Goal: Navigation & Orientation: Find specific page/section

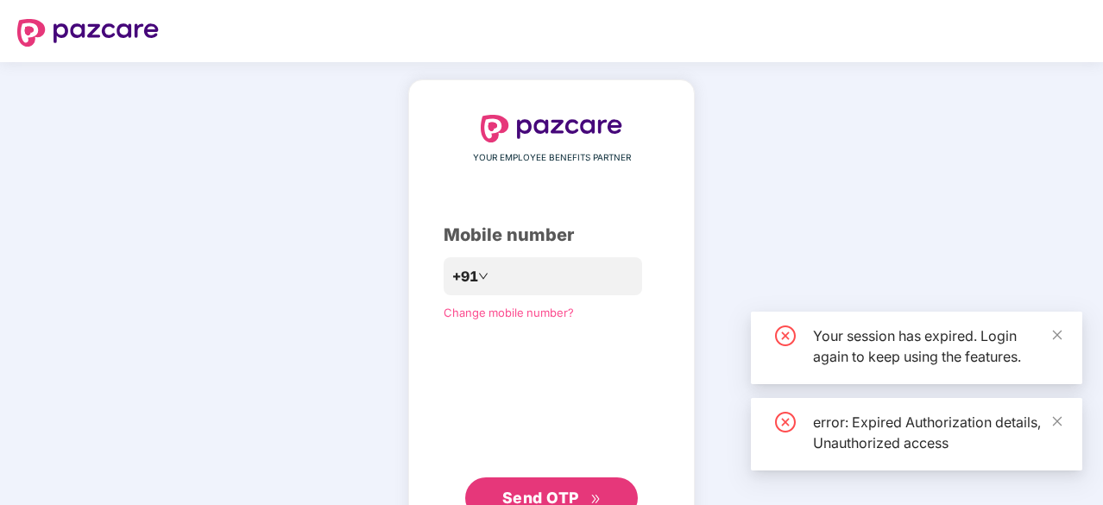
click at [295, 87] on div "YOUR EMPLOYEE BENEFITS PARTNER Mobile number +91 Change mobile number? Send OTP" at bounding box center [551, 316] width 1103 height 509
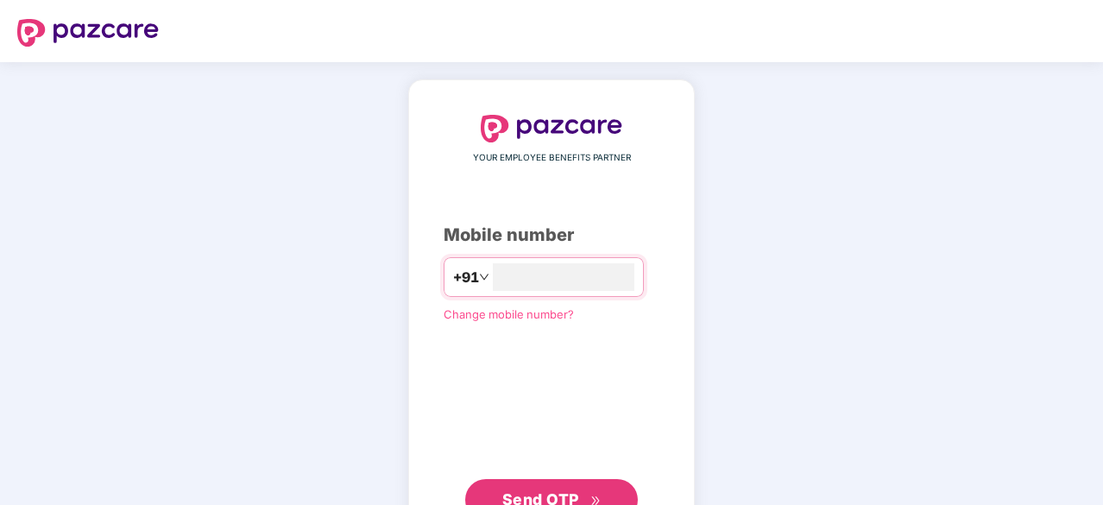
type input "*"
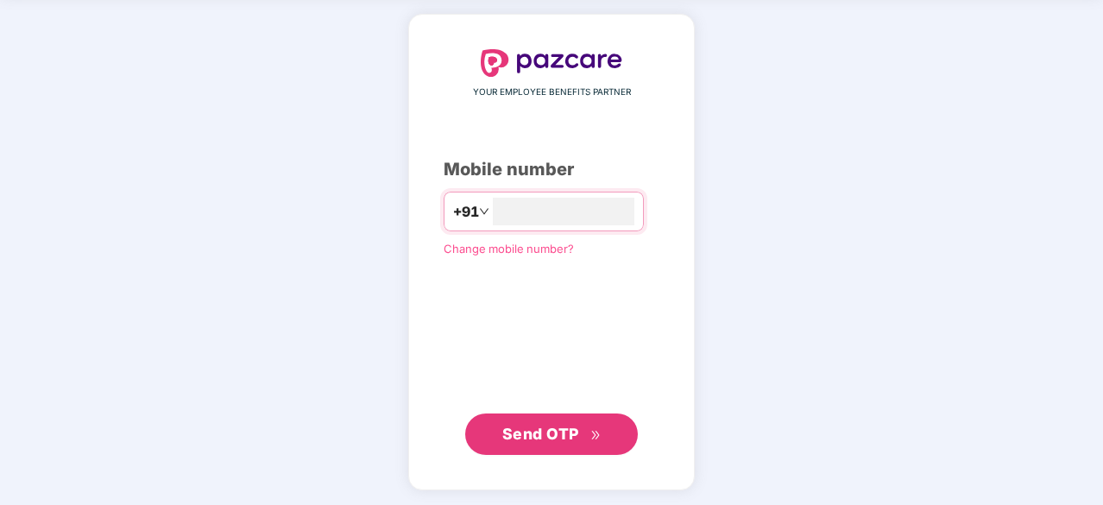
type input "**********"
drag, startPoint x: 536, startPoint y: 419, endPoint x: 547, endPoint y: 426, distance: 13.2
click at [547, 426] on button "Send OTP" at bounding box center [551, 434] width 173 height 41
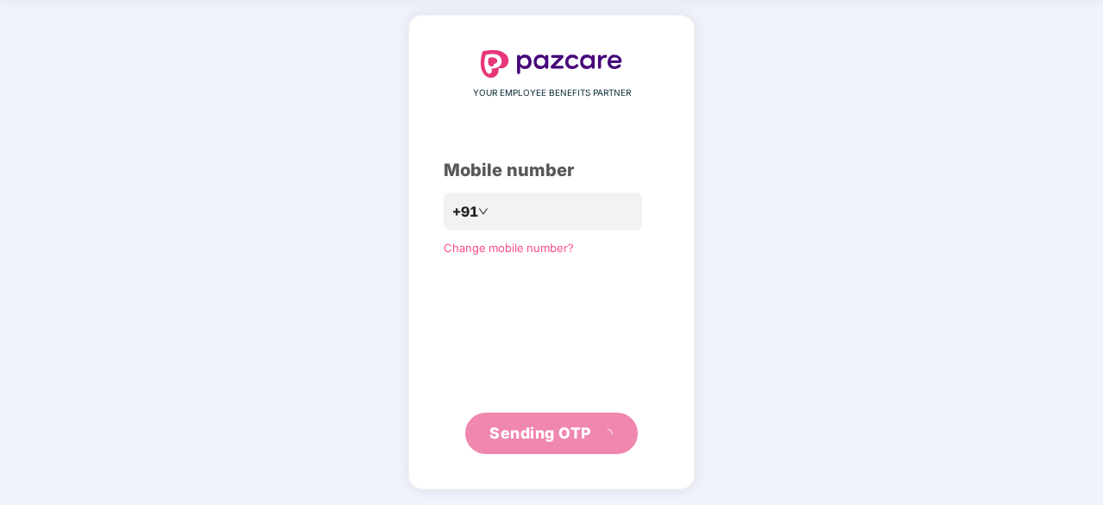
scroll to position [57, 0]
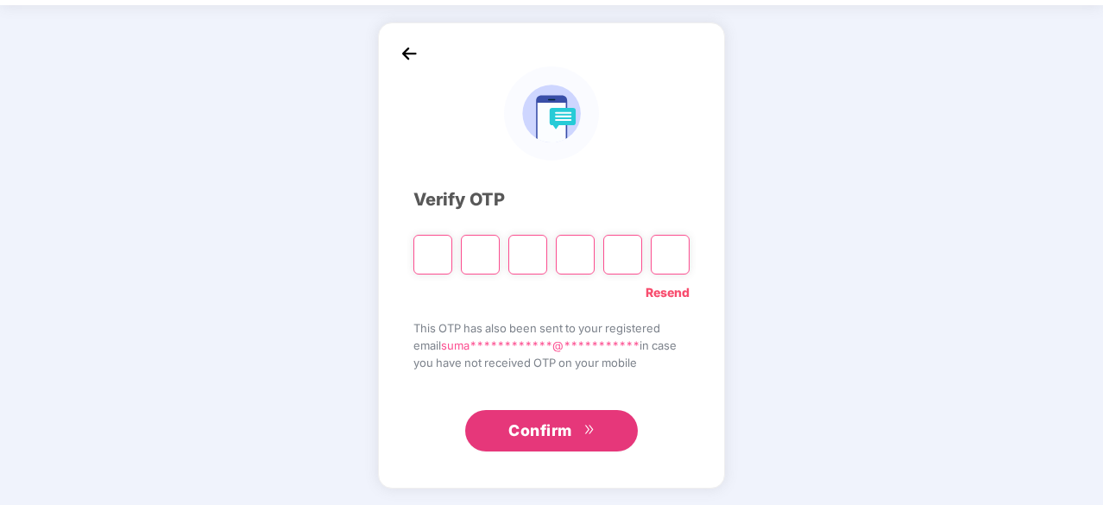
type input "*"
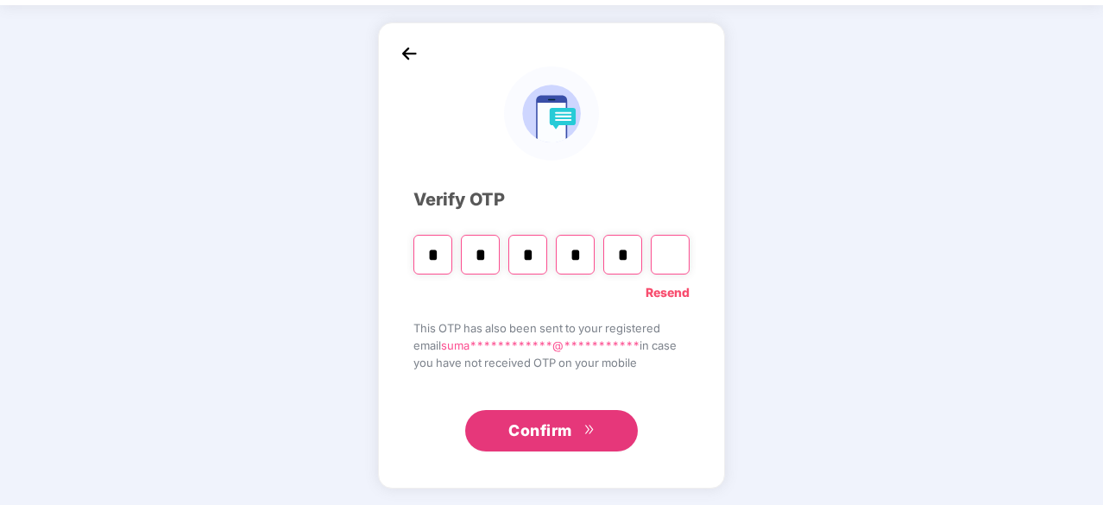
type input "*"
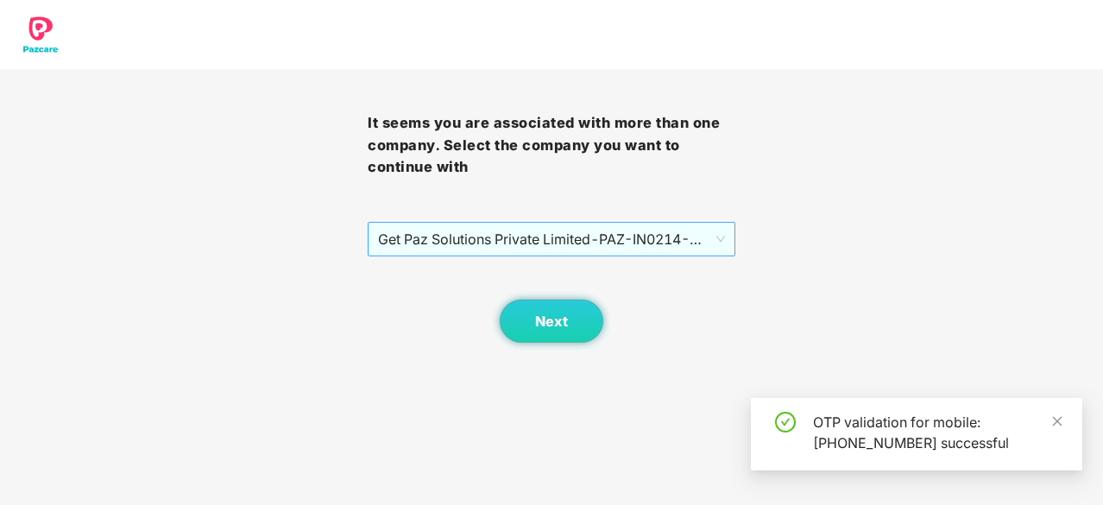
click at [628, 245] on span "Get Paz Solutions Private Limited - PAZ-IN0214 - EMPLOYEE" at bounding box center [551, 239] width 347 height 33
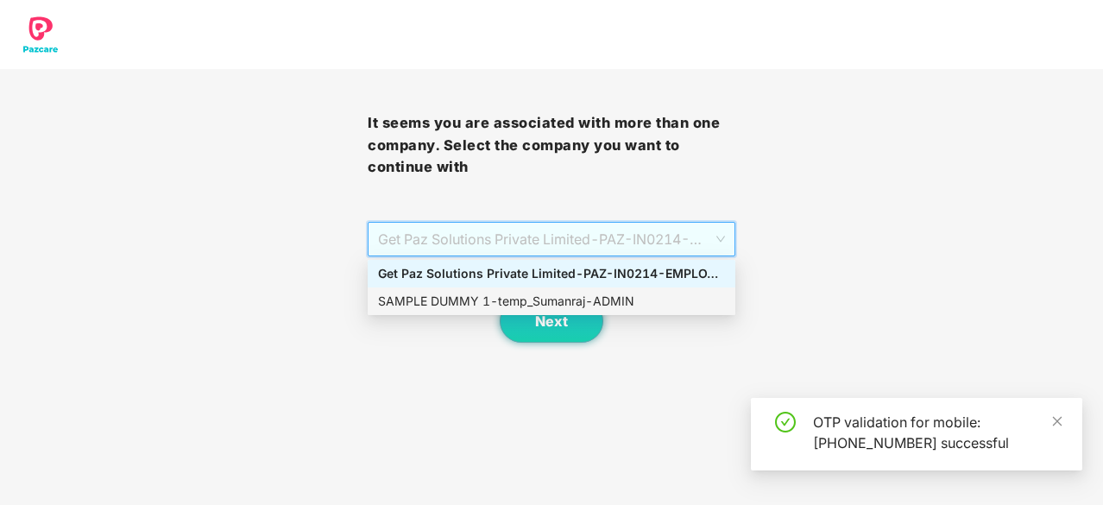
click at [597, 307] on div "SAMPLE DUMMY 1 - temp_Sumanraj - ADMIN" at bounding box center [551, 301] width 347 height 19
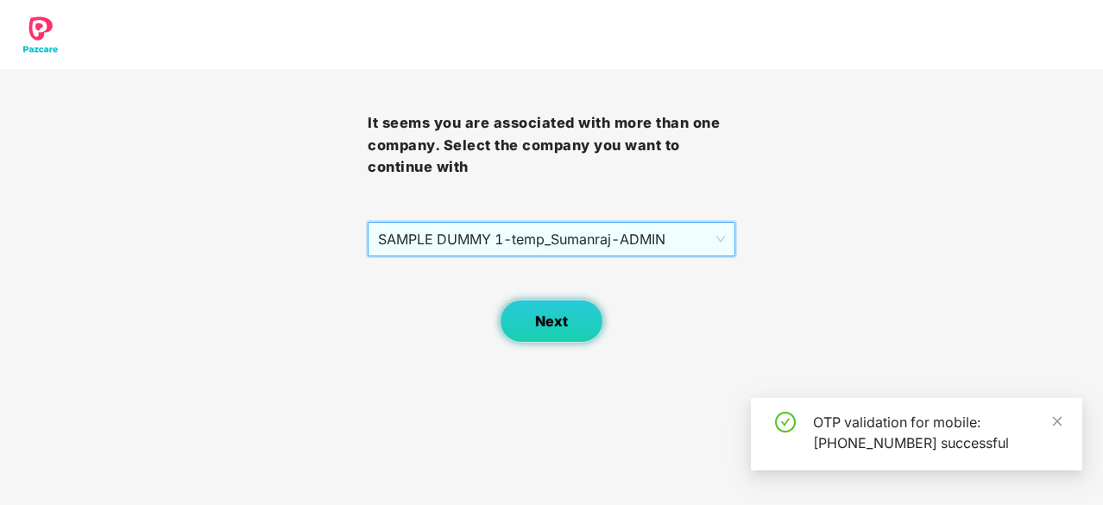
click at [558, 313] on span "Next" at bounding box center [551, 321] width 33 height 16
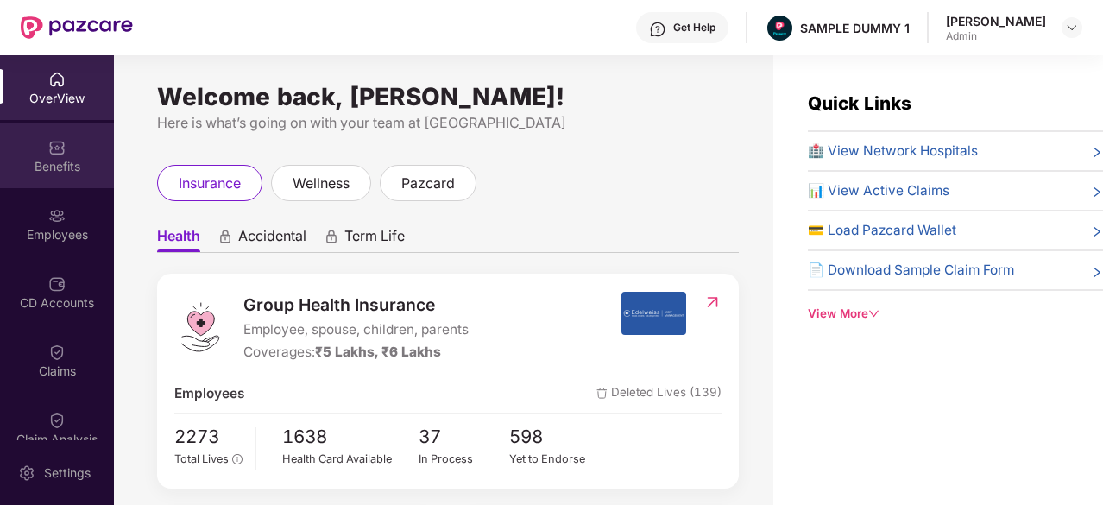
click at [58, 163] on div "Benefits" at bounding box center [57, 166] width 114 height 17
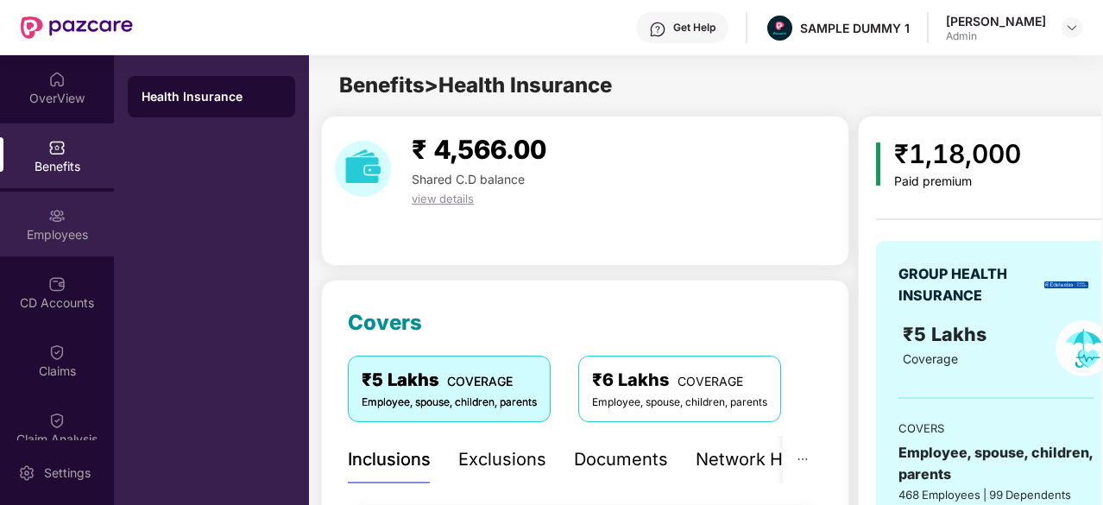
click at [51, 224] on div "Employees" at bounding box center [57, 224] width 114 height 65
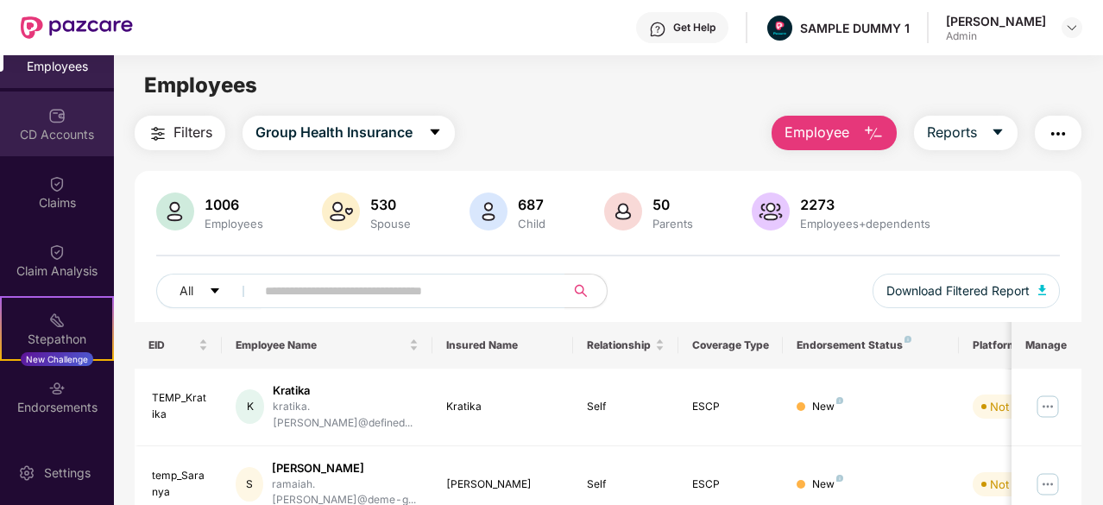
scroll to position [169, 0]
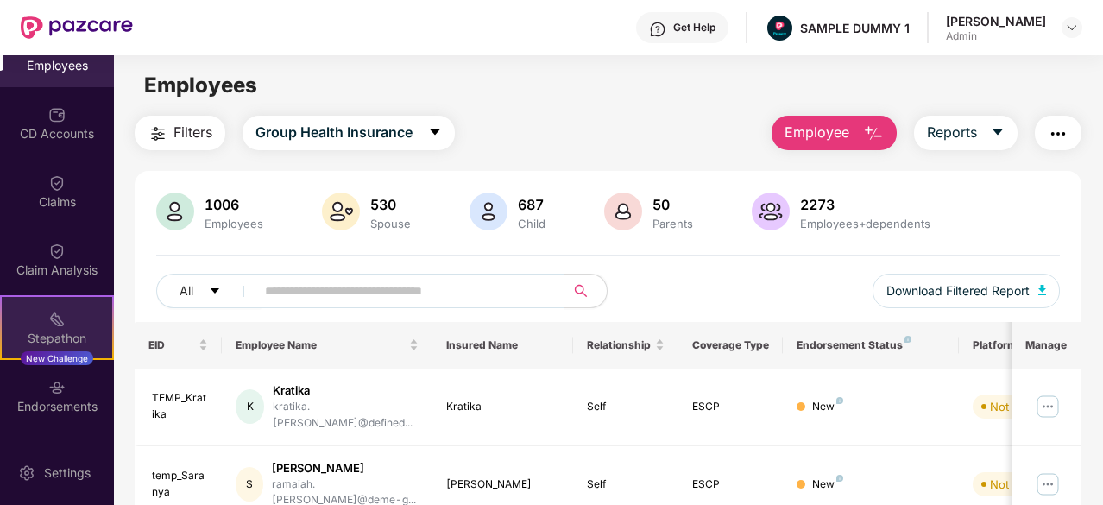
click at [54, 321] on img at bounding box center [56, 319] width 17 height 17
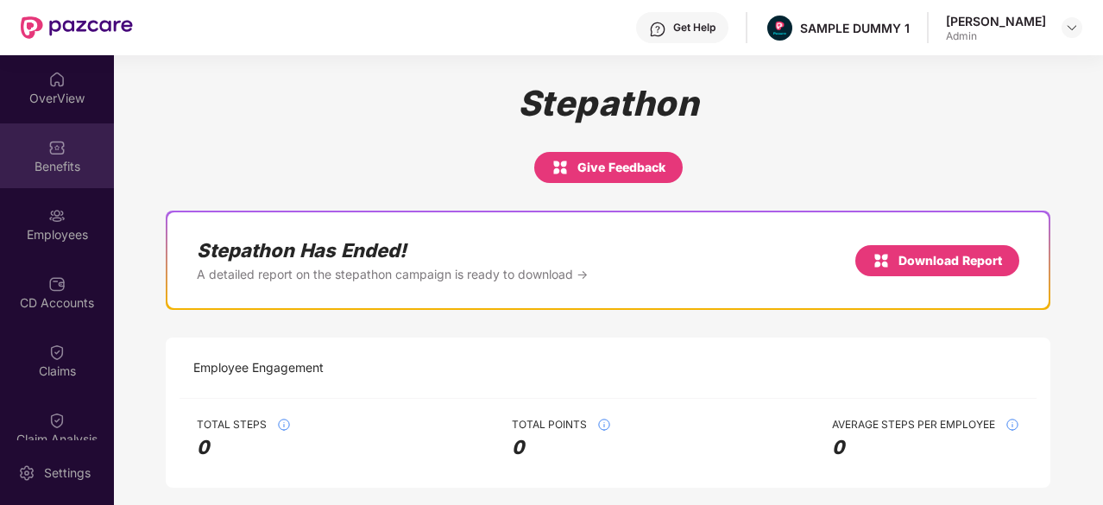
click at [51, 153] on img at bounding box center [56, 147] width 17 height 17
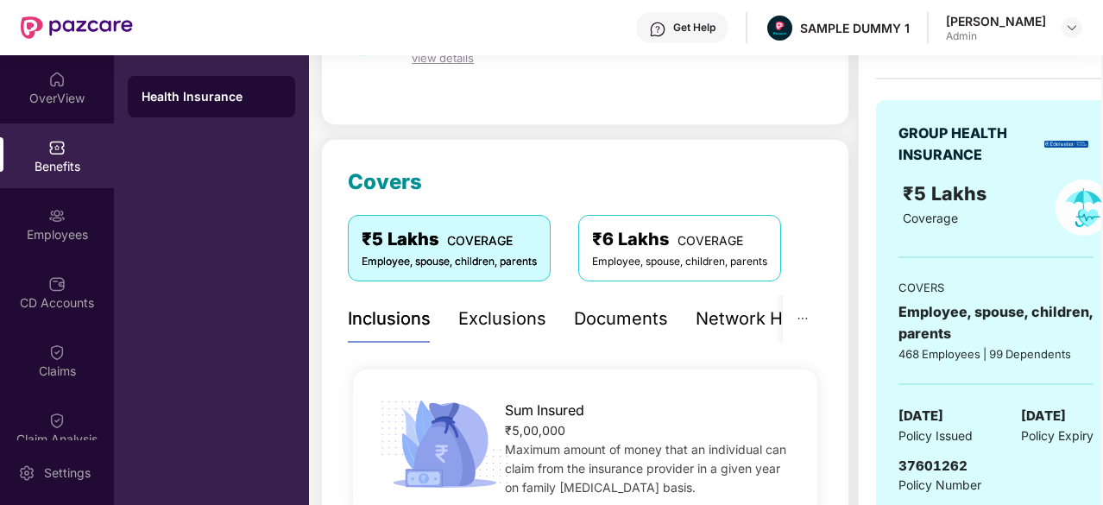
scroll to position [145, 0]
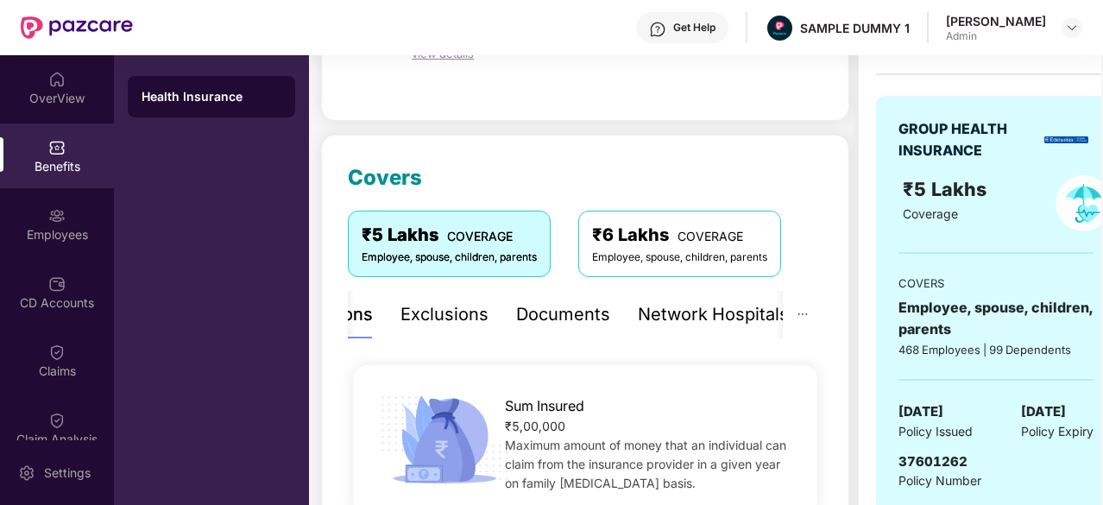
click at [451, 325] on div "Exclusions" at bounding box center [444, 314] width 88 height 27
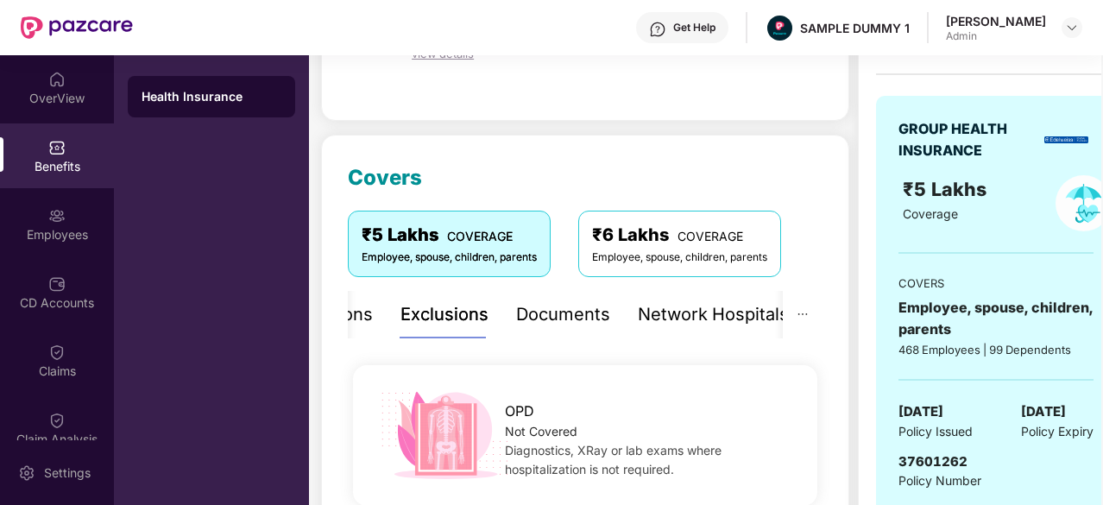
click at [382, 322] on div "Inclusions Exclusions Documents Network Hospitals" at bounding box center [539, 314] width 499 height 47
click at [371, 321] on div "Inclusions" at bounding box center [389, 314] width 83 height 27
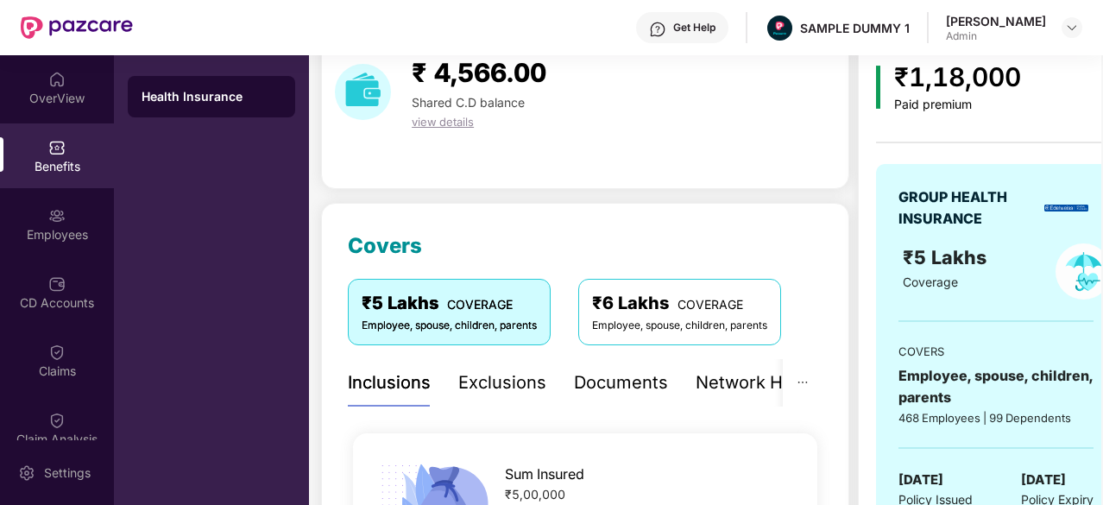
scroll to position [76, 0]
